Goal: Book appointment/travel/reservation

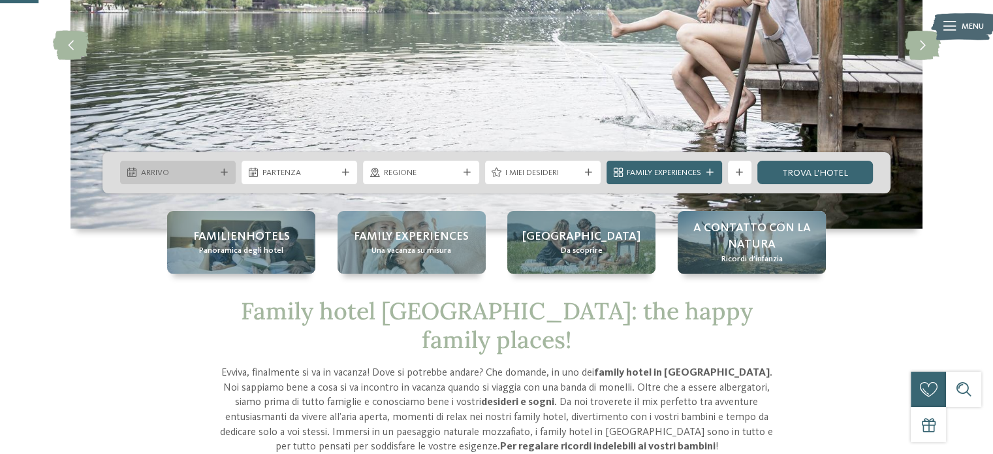
click at [167, 169] on span "Arrivo" at bounding box center [178, 173] width 74 height 12
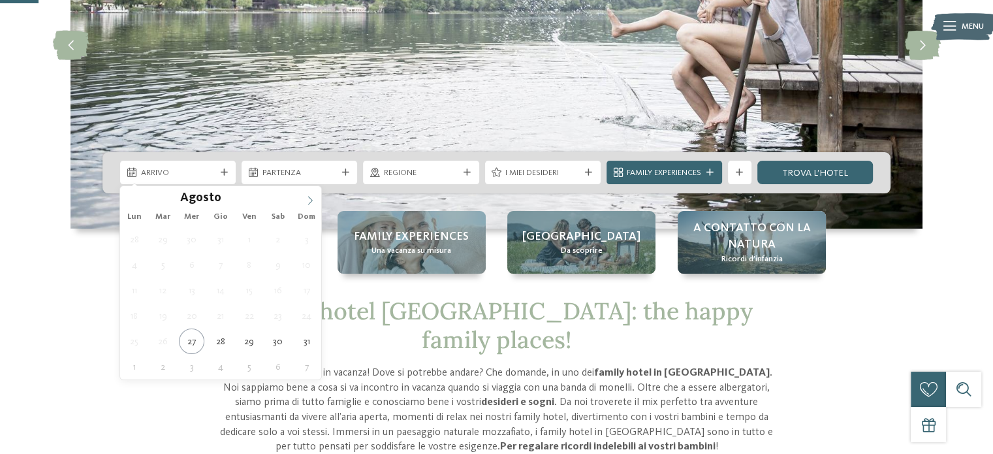
click at [313, 200] on icon at bounding box center [310, 200] width 9 height 9
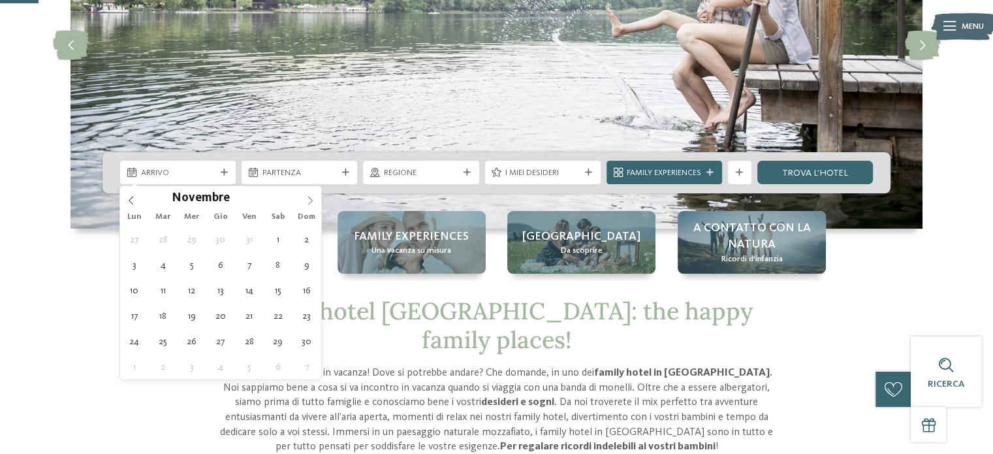
click at [313, 200] on icon at bounding box center [310, 200] width 9 height 9
type input "****"
click at [313, 200] on icon at bounding box center [310, 200] width 9 height 9
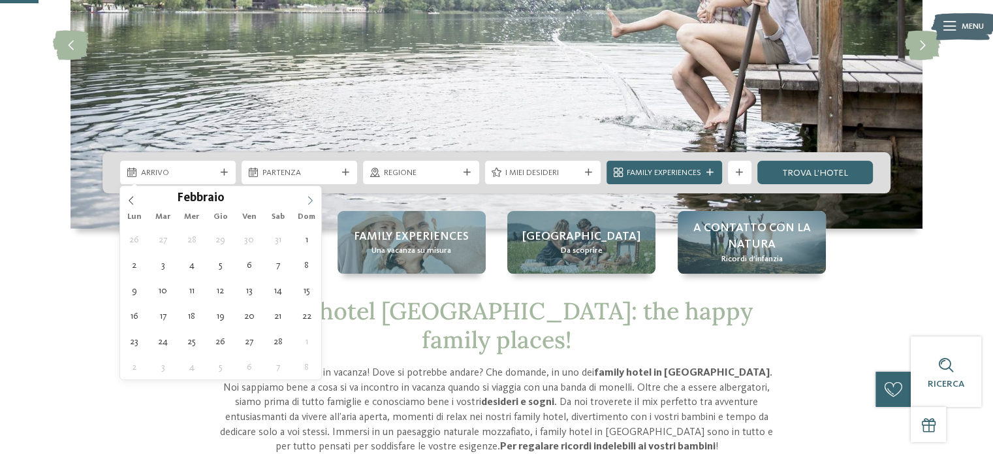
click at [313, 200] on icon at bounding box center [310, 200] width 9 height 9
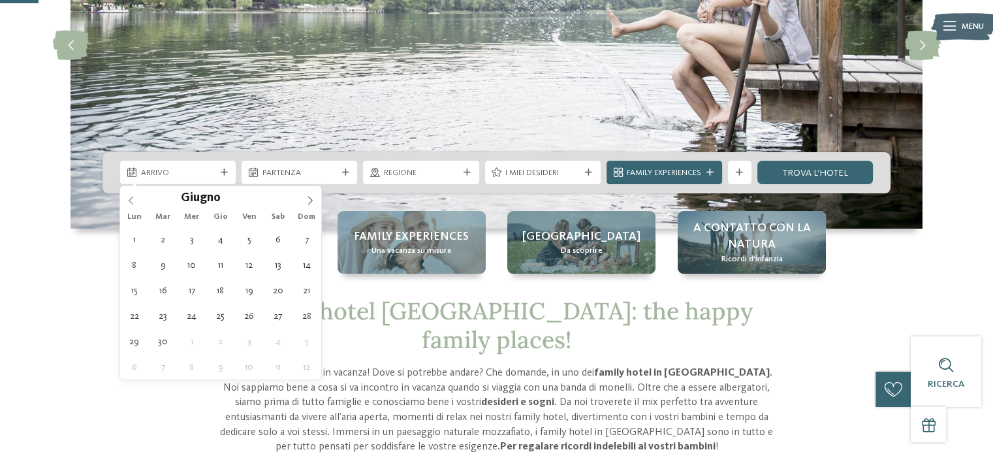
click at [129, 200] on icon at bounding box center [131, 200] width 9 height 9
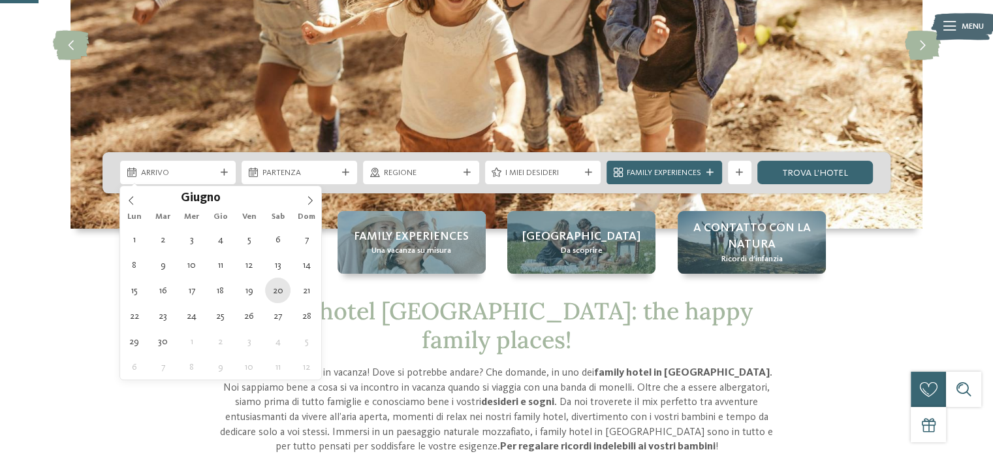
type div "[DATE]"
type input "****"
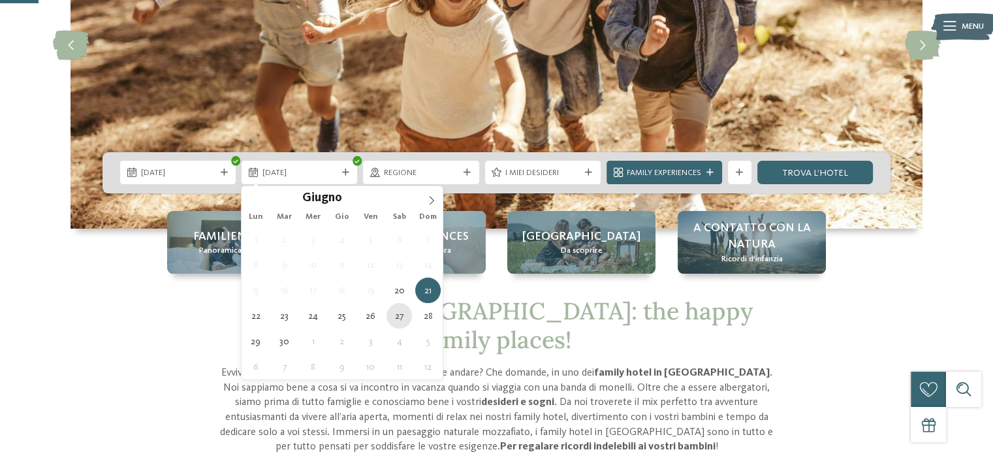
type div "[DATE]"
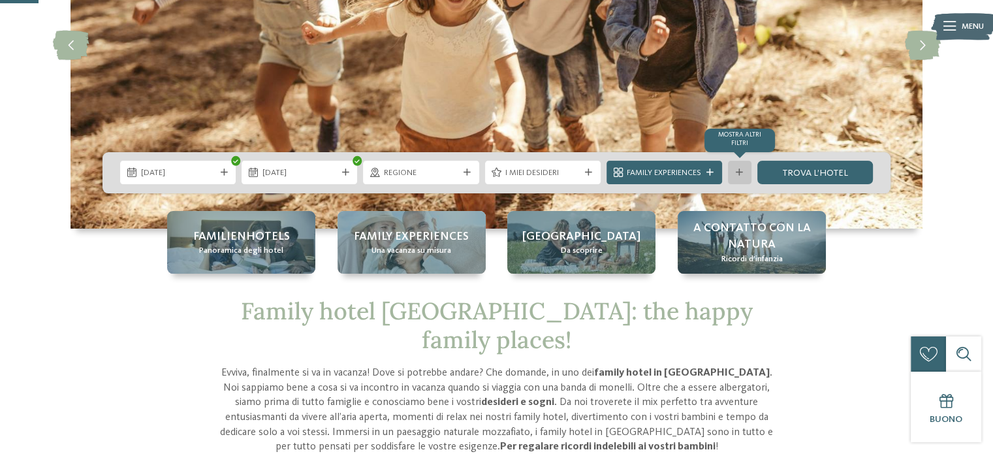
click at [739, 169] on icon at bounding box center [739, 172] width 7 height 7
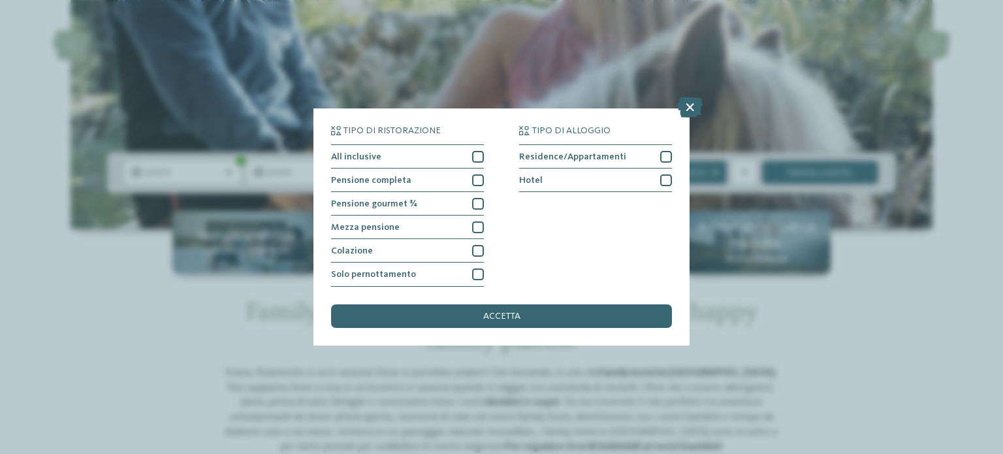
click at [689, 104] on icon at bounding box center [689, 107] width 25 height 21
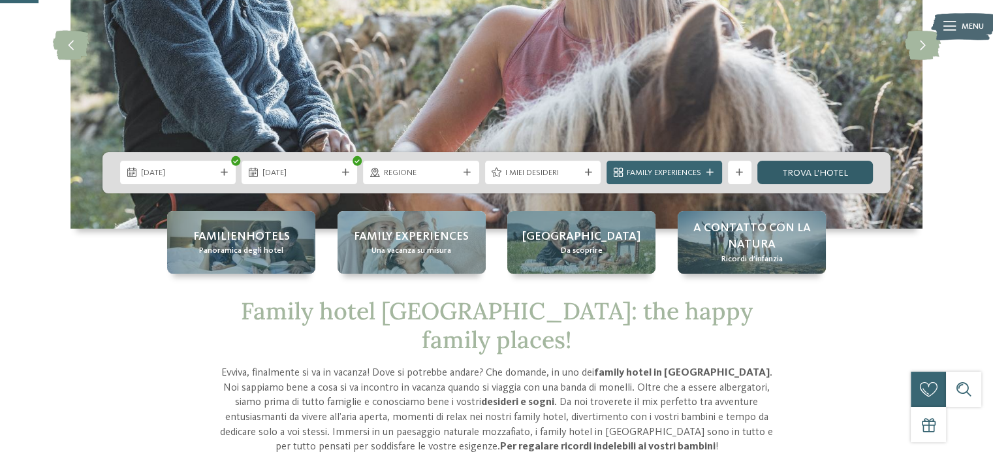
click at [796, 172] on link "trova l’hotel" at bounding box center [815, 173] width 116 height 24
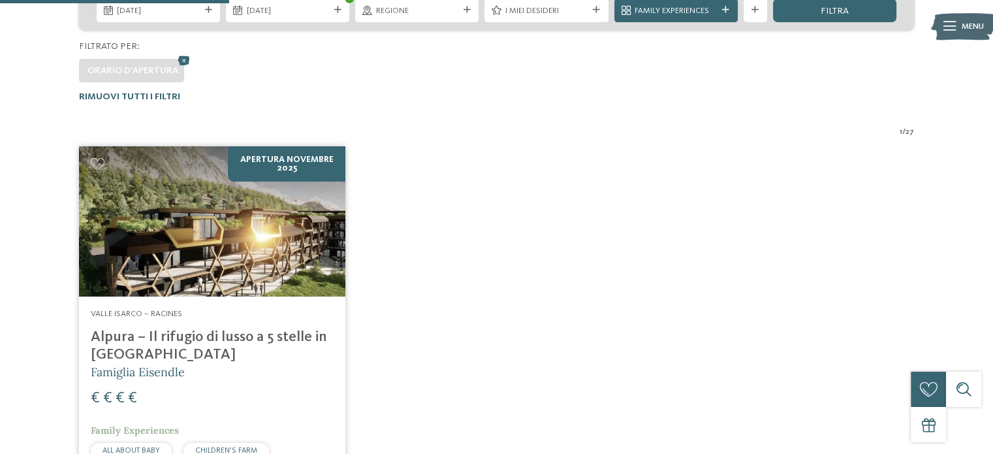
scroll to position [117, 0]
